Goal: Task Accomplishment & Management: Complete application form

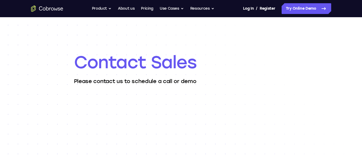
click at [109, 74] on header "Contact Sales Please contact us to schedule a call or demo" at bounding box center [181, 67] width 214 height 33
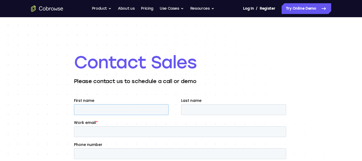
click at [113, 105] on input "First name" at bounding box center [121, 109] width 95 height 11
type input "[PERSON_NAME]"
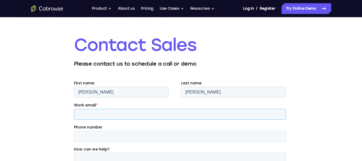
scroll to position [27, 0]
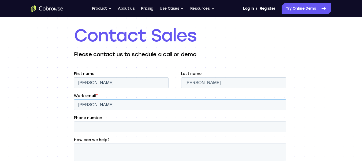
type input "[PERSON_NAME][EMAIL_ADDRESS][DOMAIN_NAME]"
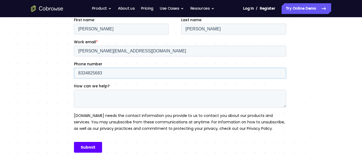
type input "8334825683"
click at [78, 100] on textarea "How can we help?" at bounding box center [180, 99] width 212 height 18
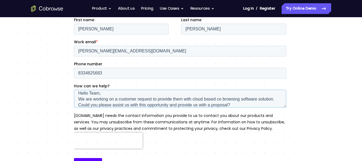
scroll to position [8, 0]
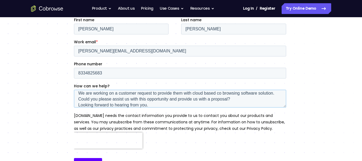
click at [234, 99] on textarea "Hello Team, We are working on a customer request to provide them with cloud bas…" at bounding box center [180, 99] width 212 height 18
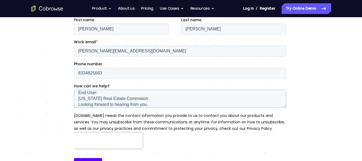
scroll to position [24, 0]
click at [139, 95] on textarea "Hello Team, We are working on a customer request to provide them with cloud bas…" at bounding box center [180, 99] width 212 height 18
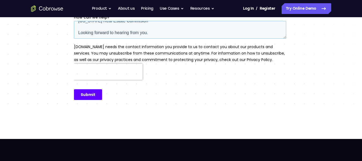
scroll to position [188, 0]
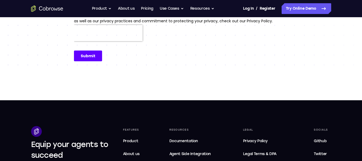
type textarea "Hello Team, We are working on a customer request to provide them with cloud bas…"
click at [90, 54] on input "Submit" at bounding box center [88, 55] width 28 height 11
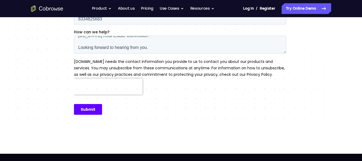
scroll to position [134, 0]
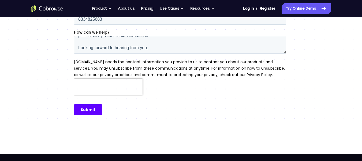
click at [91, 107] on input "Submit" at bounding box center [88, 109] width 28 height 11
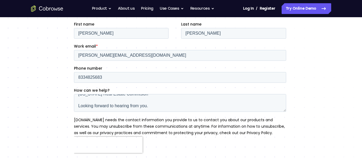
scroll to position [54, 0]
